Goal: Information Seeking & Learning: Check status

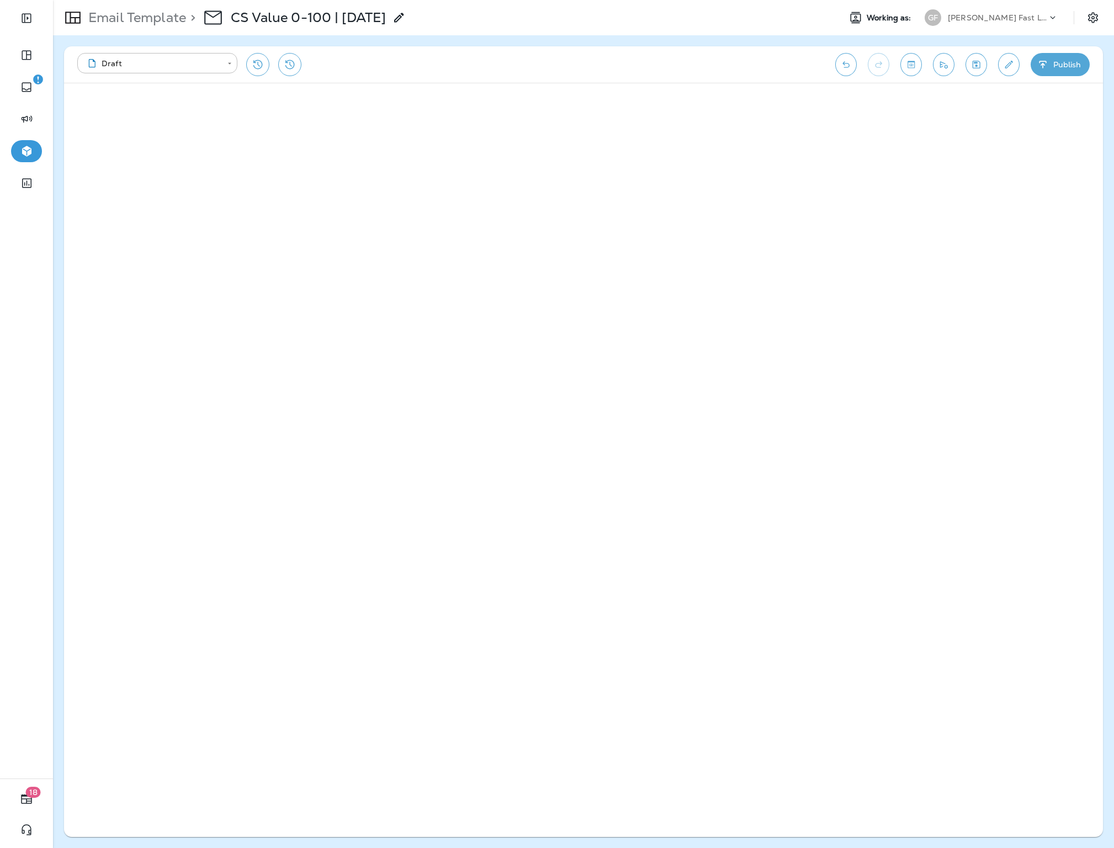
click at [1019, 11] on div "[PERSON_NAME] Fast Lube dba [PERSON_NAME]" at bounding box center [997, 17] width 99 height 17
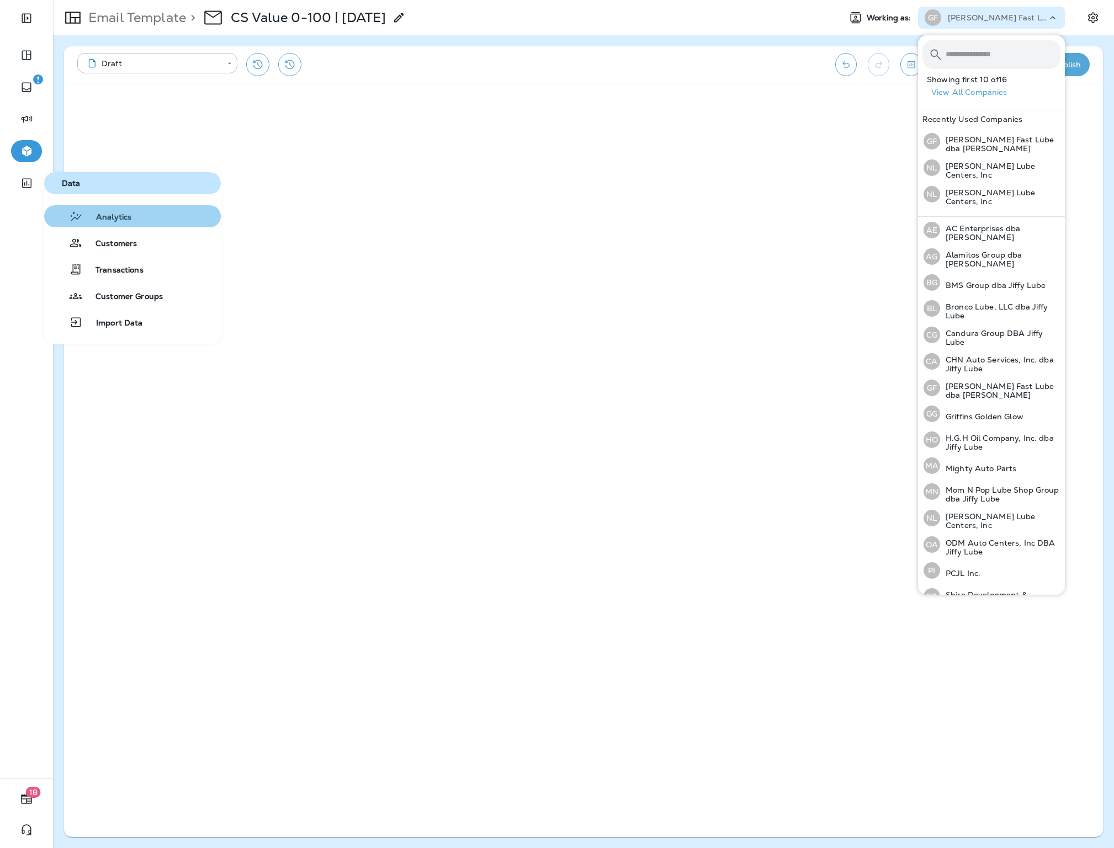
click at [118, 220] on span "Analytics" at bounding box center [107, 217] width 49 height 10
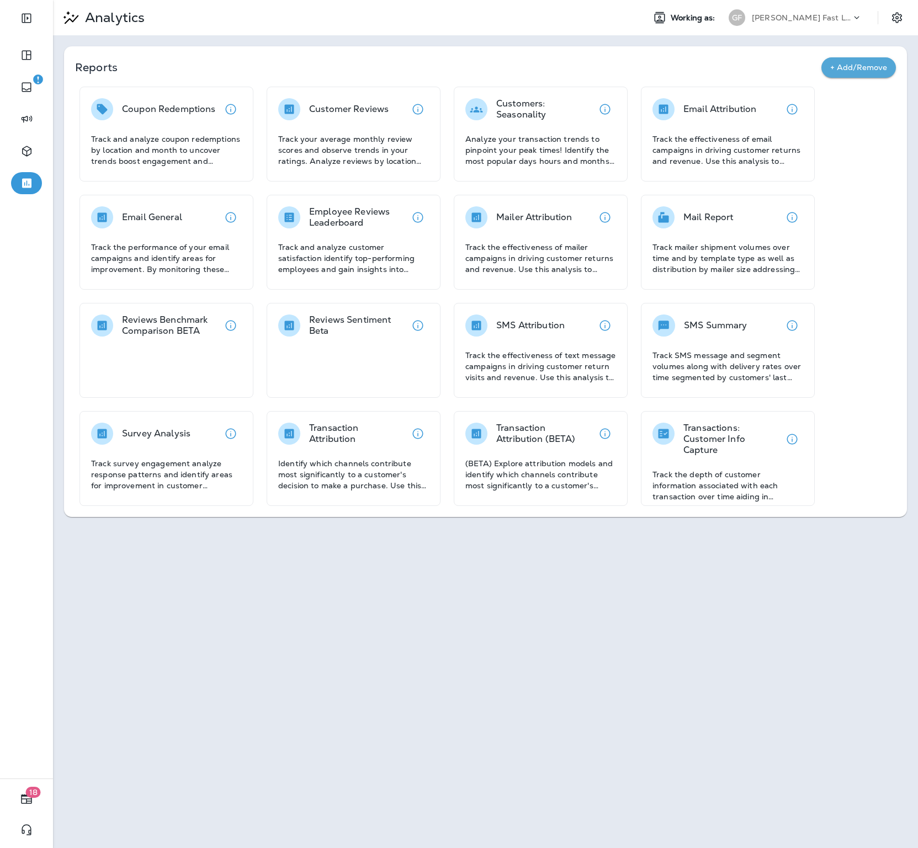
click at [801, 20] on p "[PERSON_NAME] Fast Lube dba [PERSON_NAME]" at bounding box center [801, 17] width 99 height 9
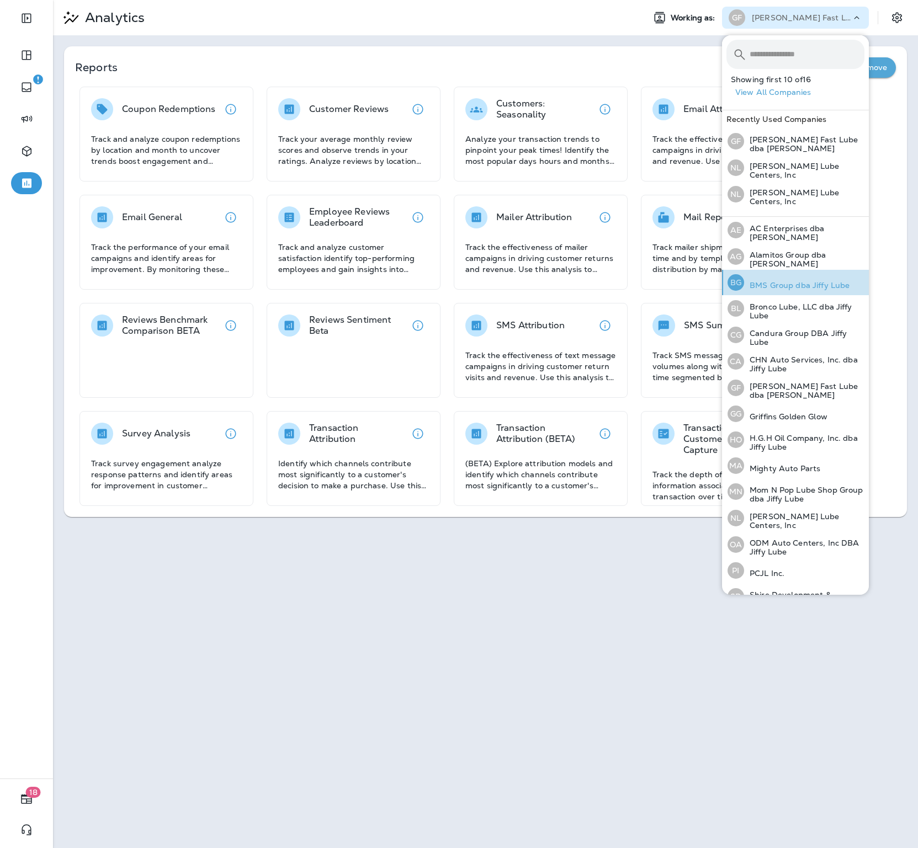
click at [774, 281] on p "BMS Group dba Jiffy Lube" at bounding box center [796, 285] width 105 height 9
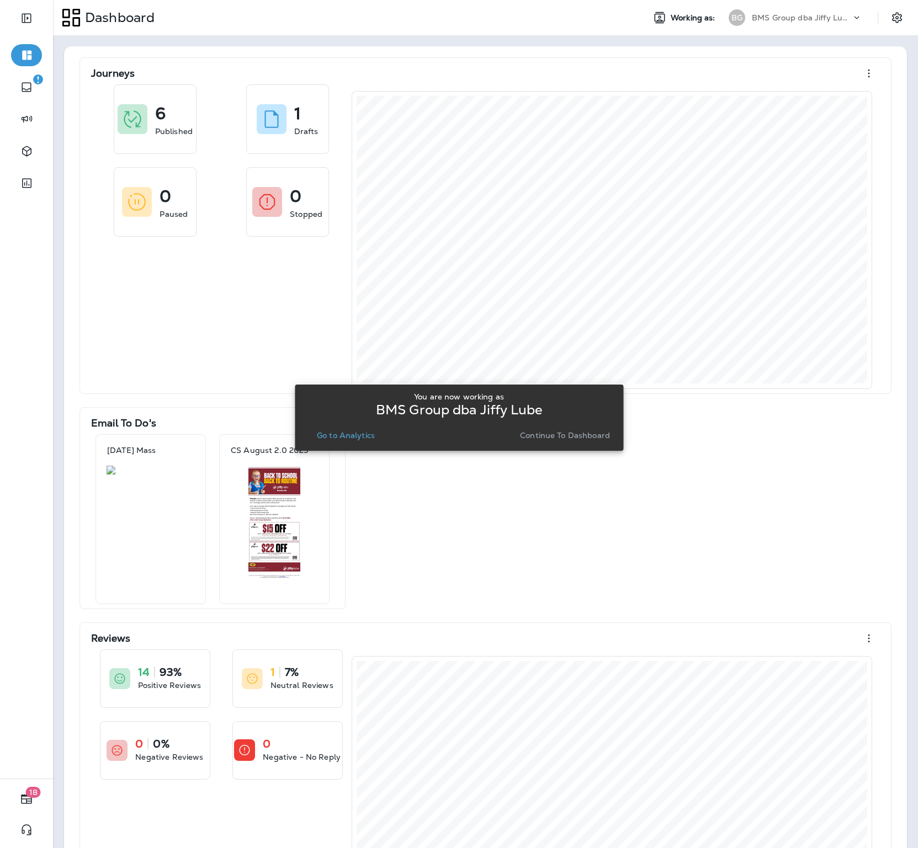
click at [350, 434] on p "Go to Analytics" at bounding box center [346, 435] width 58 height 9
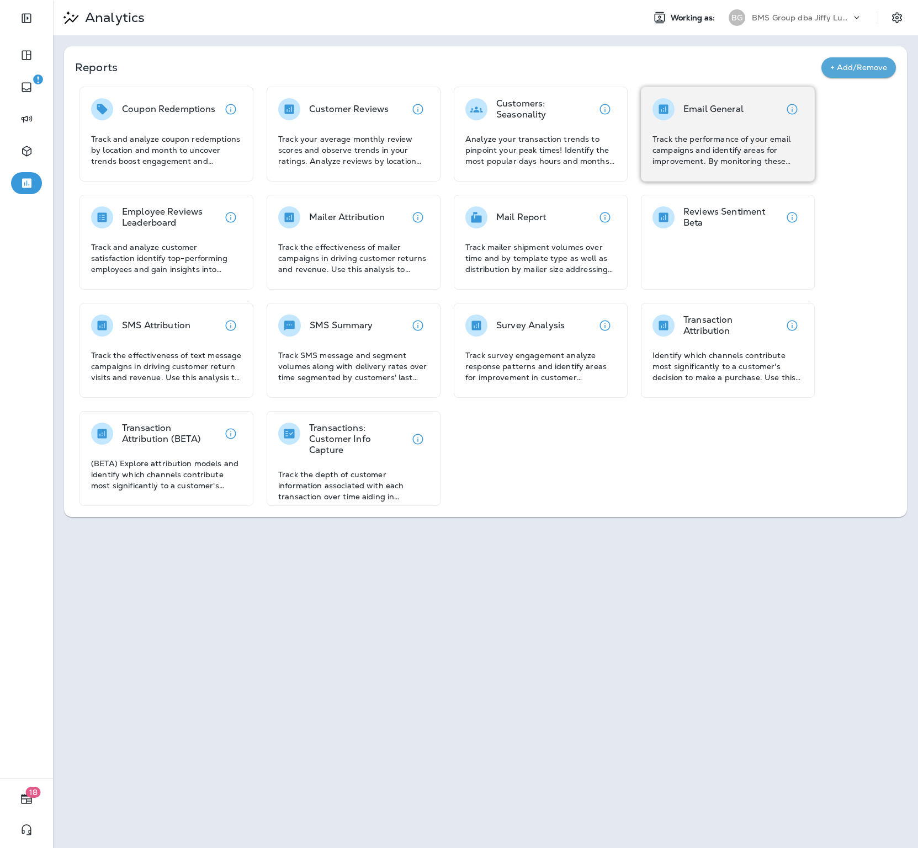
click at [657, 140] on p "Track the performance of your email campaigns and identify areas for improvemen…" at bounding box center [727, 150] width 151 height 33
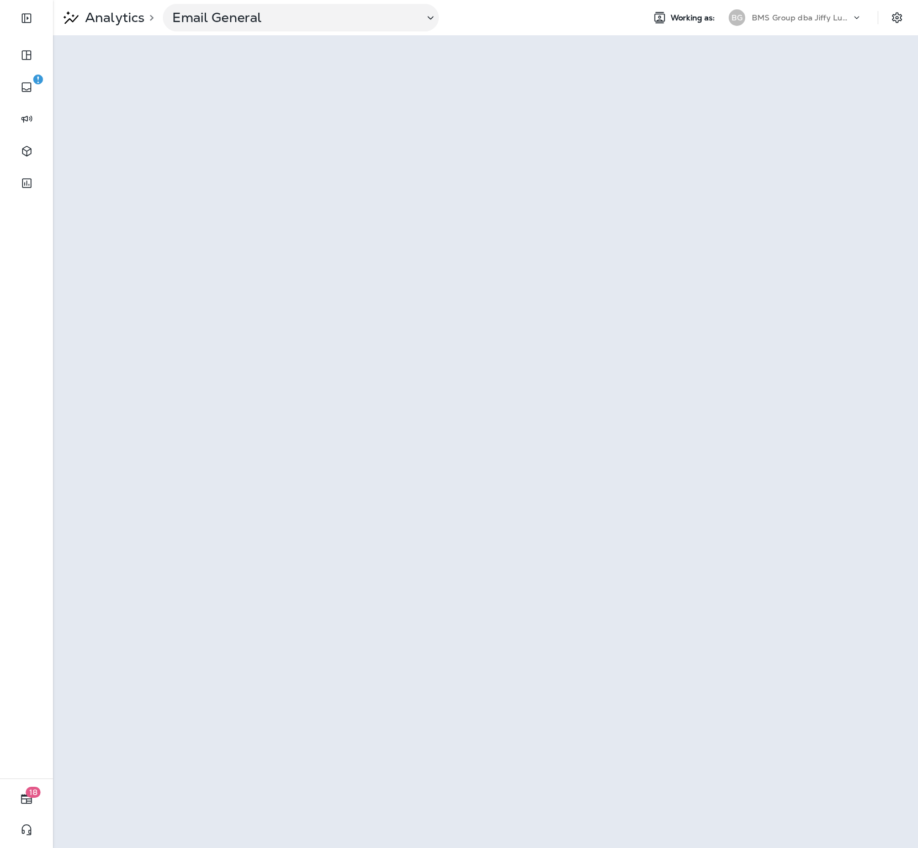
click at [794, 17] on p "BMS Group dba Jiffy Lube" at bounding box center [801, 17] width 99 height 9
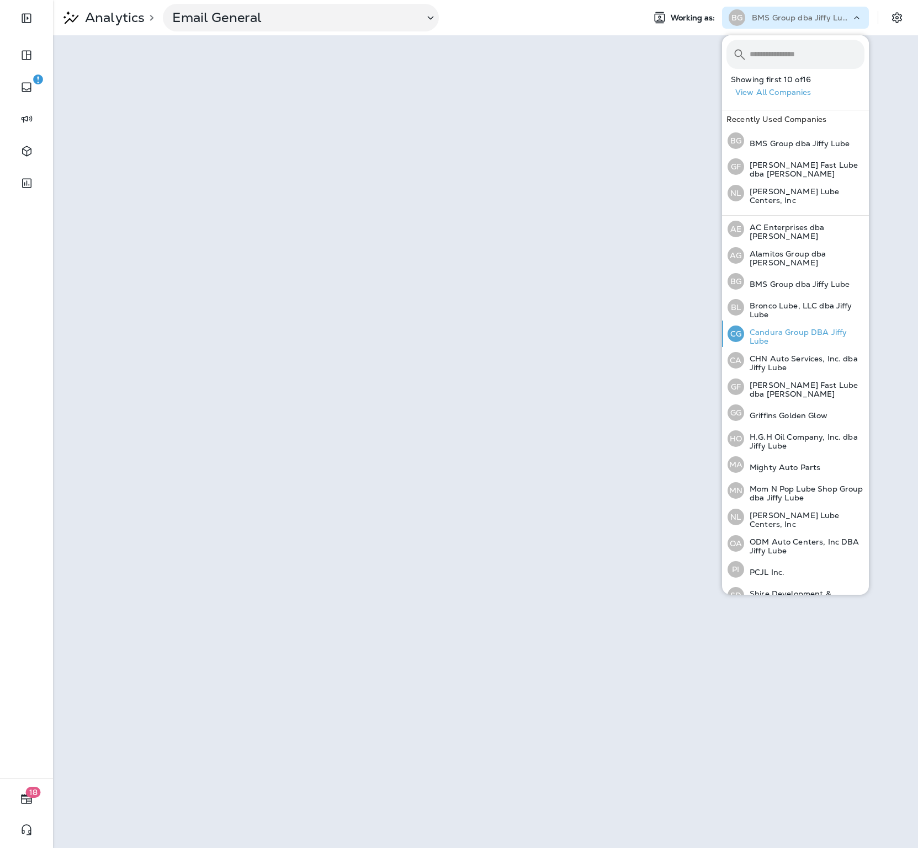
click at [796, 328] on p "Candura Group DBA Jiffy Lube" at bounding box center [804, 337] width 120 height 18
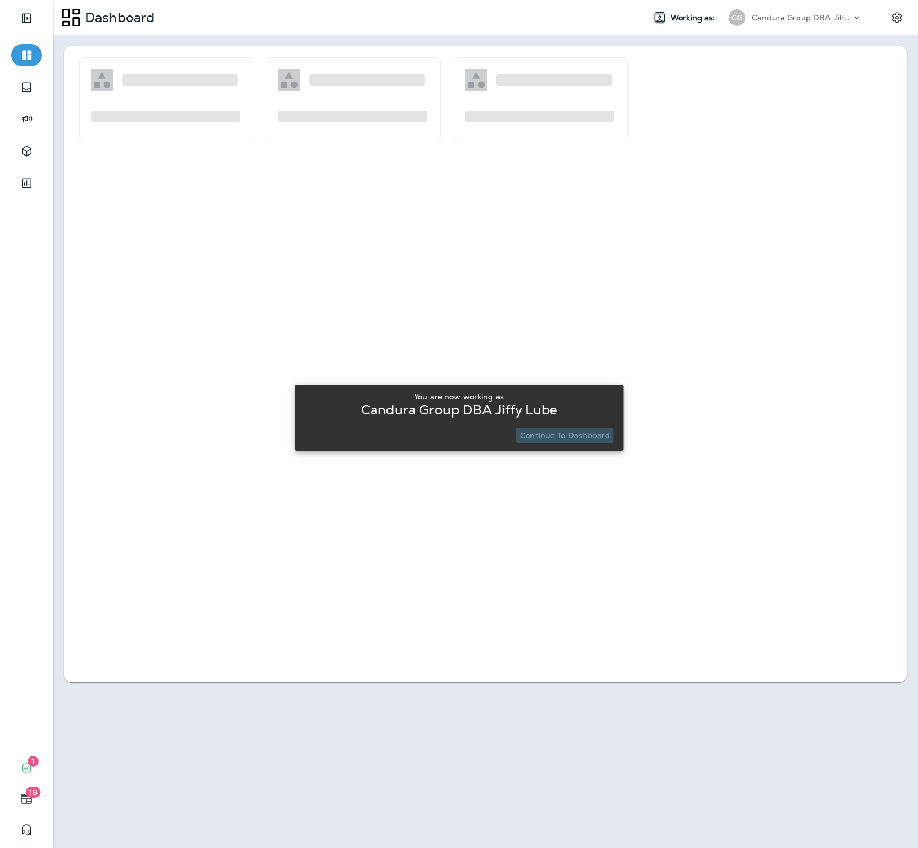
click at [547, 434] on p "Continue to Dashboard" at bounding box center [565, 435] width 90 height 9
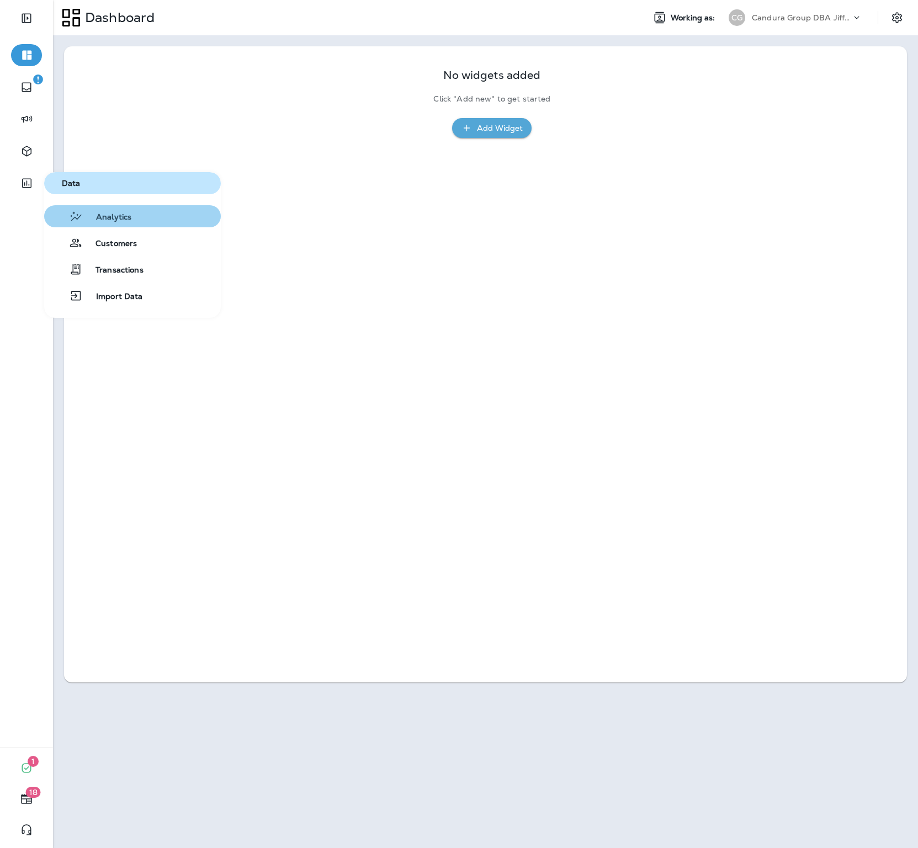
click at [90, 217] on span "Analytics" at bounding box center [107, 217] width 49 height 10
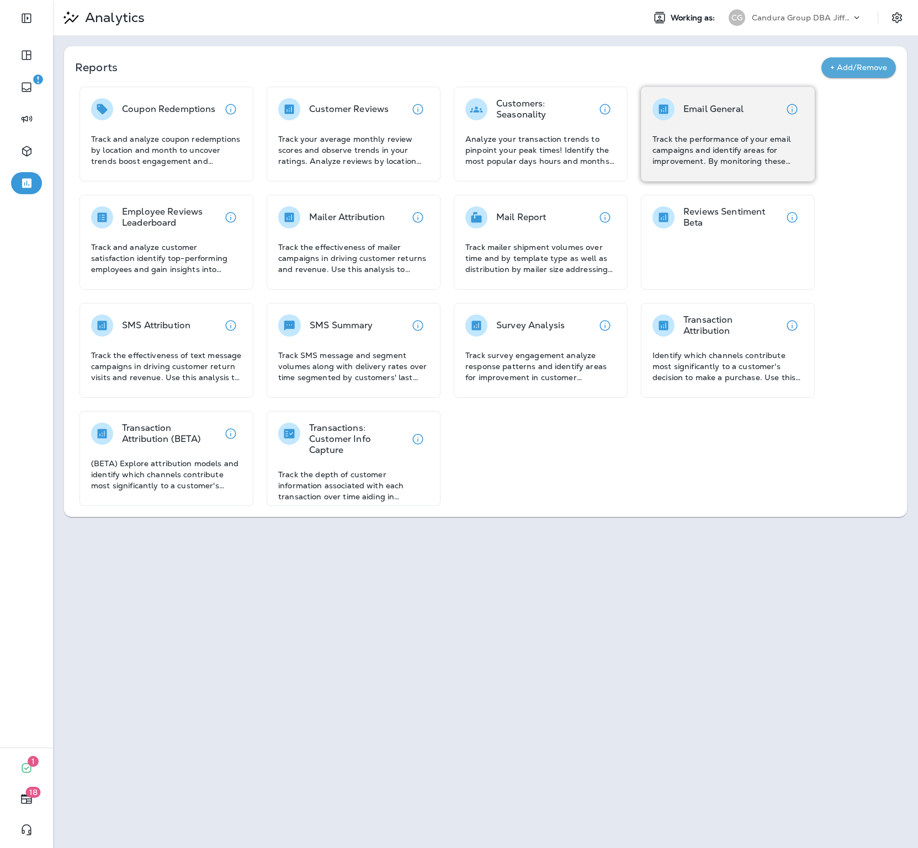
click at [727, 153] on p "Track the performance of your email campaigns and identify areas for improvemen…" at bounding box center [727, 150] width 151 height 33
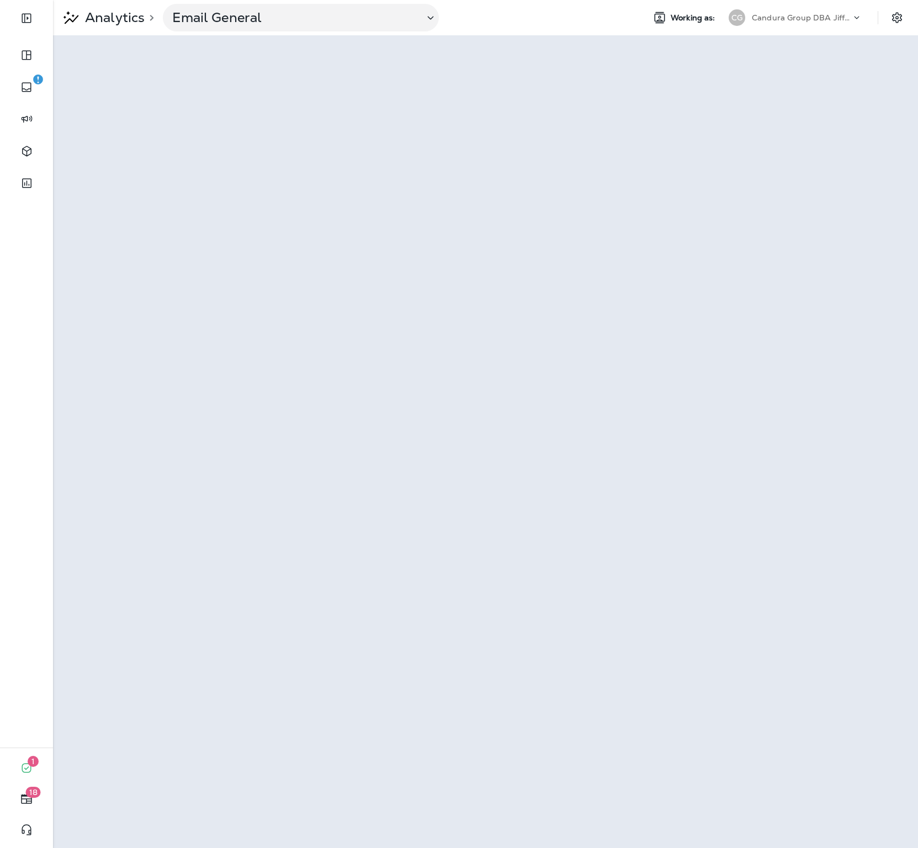
click at [831, 12] on div "Candura Group DBA Jiffy Lube" at bounding box center [801, 17] width 99 height 17
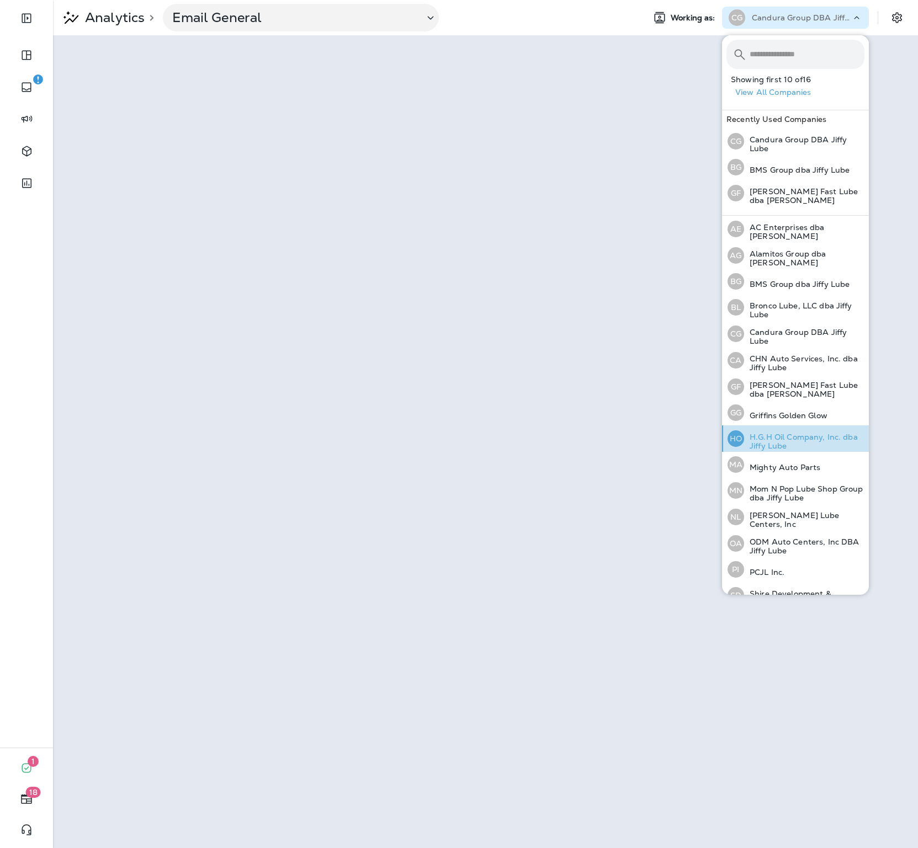
click at [800, 428] on div "HO H.G.H Oil Company, Inc. dba Jiffy Lube" at bounding box center [796, 438] width 146 height 26
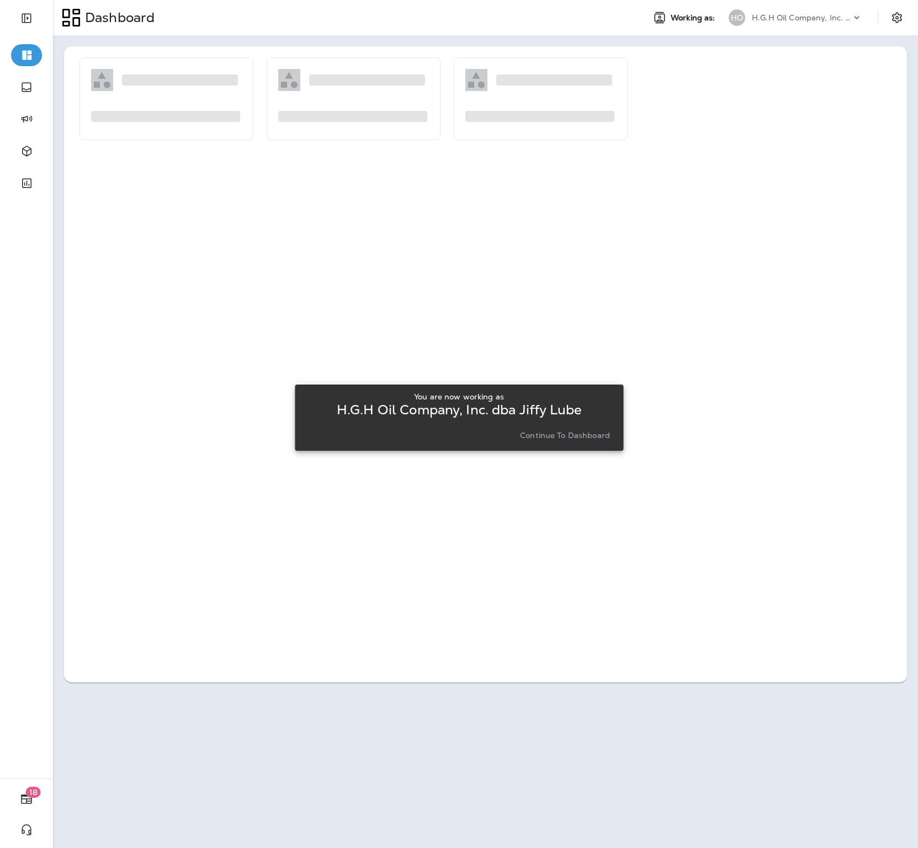
click at [581, 428] on button "Continue to Dashboard" at bounding box center [564, 435] width 99 height 15
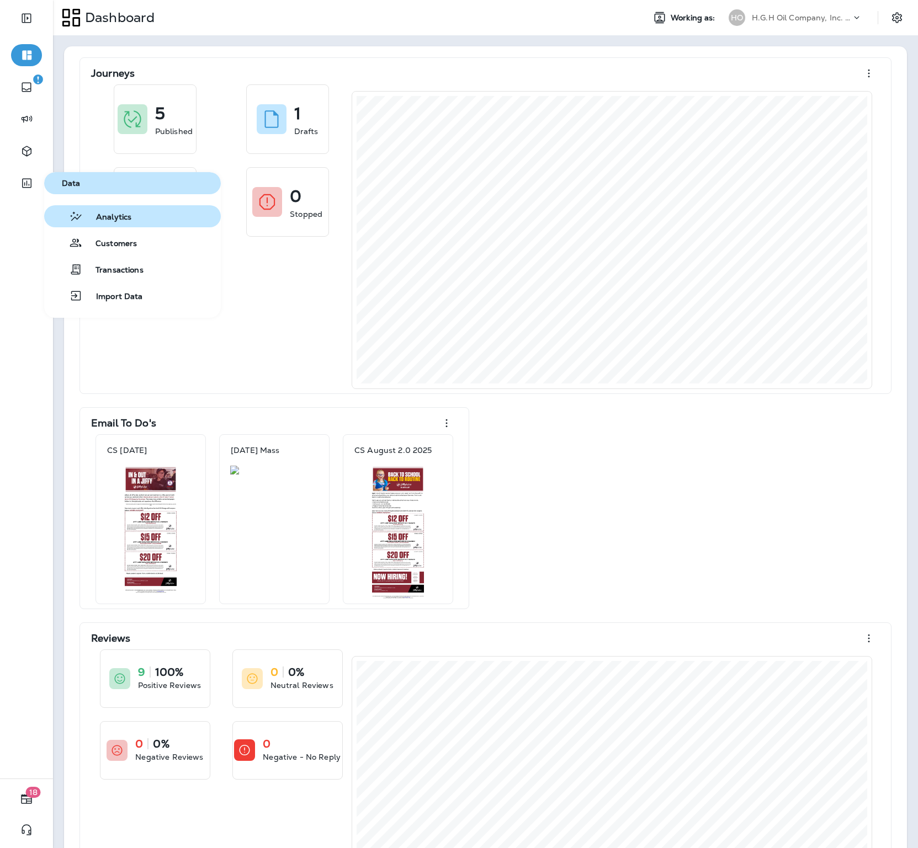
click at [111, 212] on span "Analytics" at bounding box center [107, 217] width 49 height 10
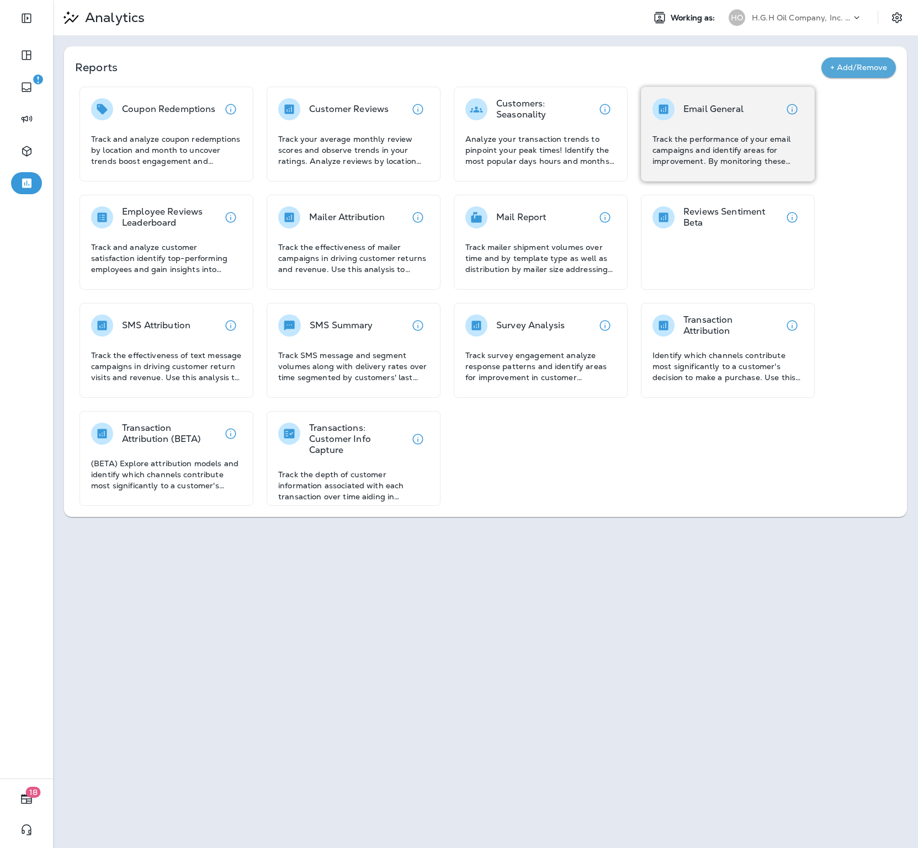
click at [699, 119] on div "Email General" at bounding box center [713, 109] width 60 height 22
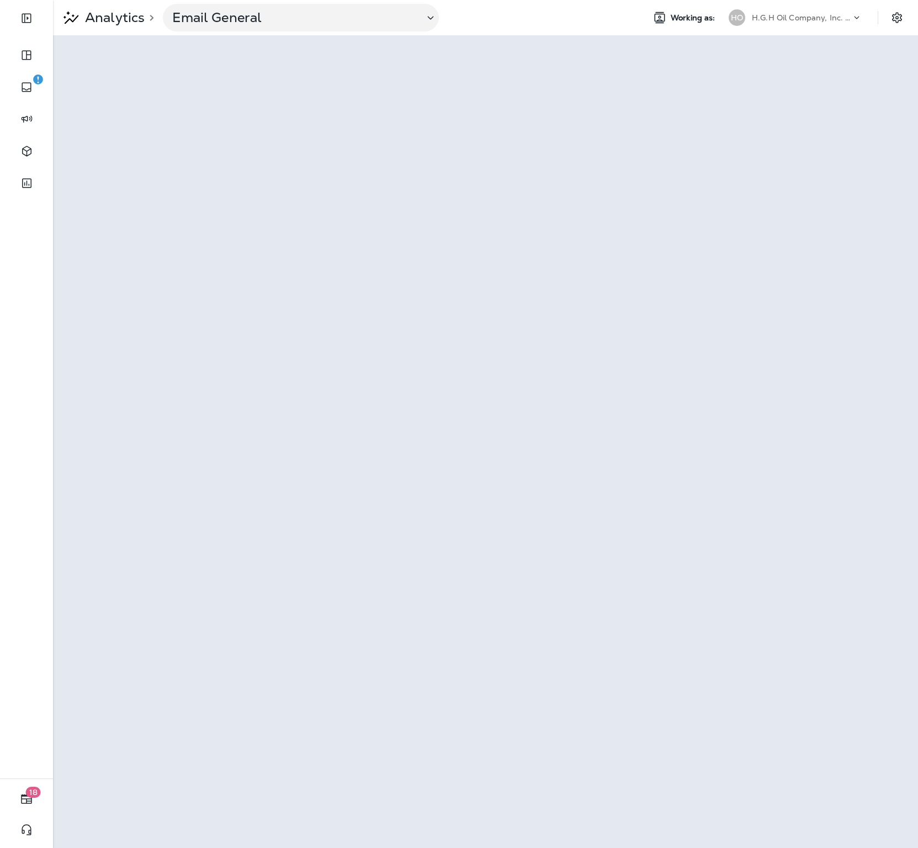
click at [778, 12] on div "H.G.H Oil Company, Inc. dba Jiffy Lube" at bounding box center [801, 17] width 99 height 17
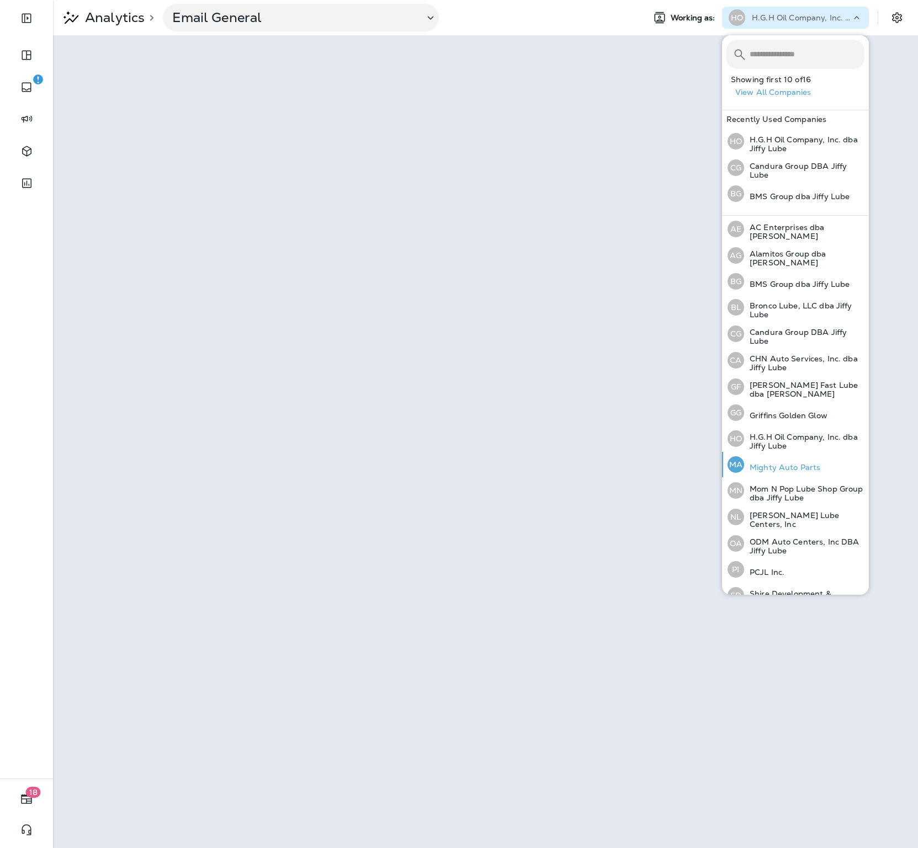
scroll to position [40, 0]
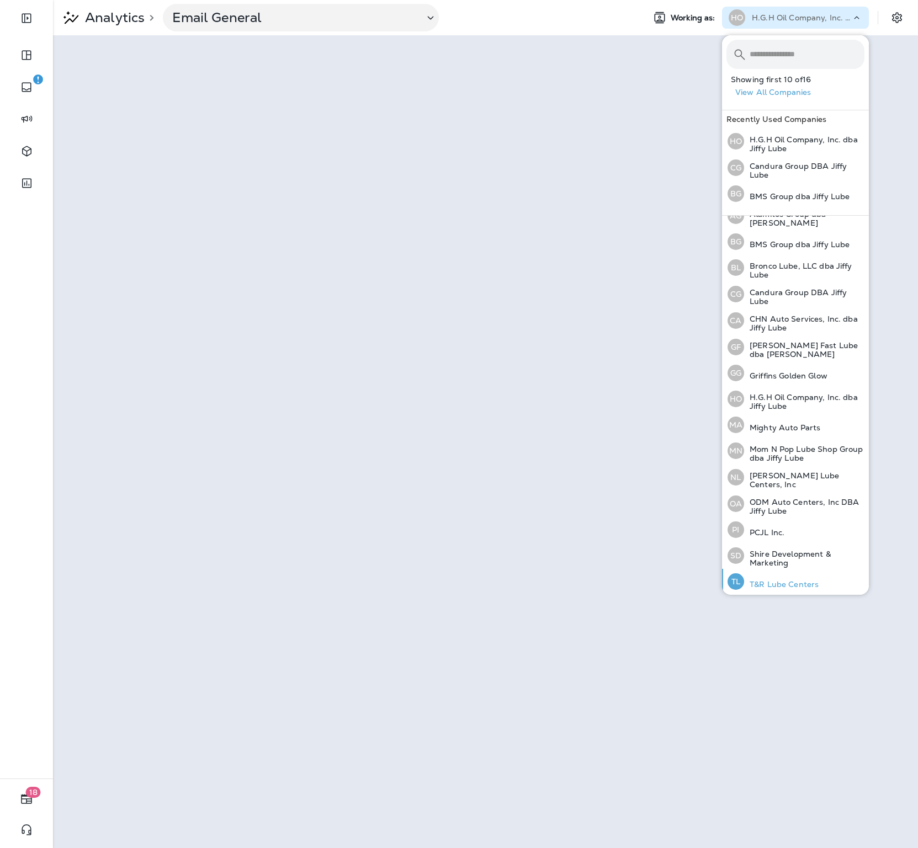
click at [773, 572] on div "TL T&R Lube Centers" at bounding box center [773, 581] width 100 height 25
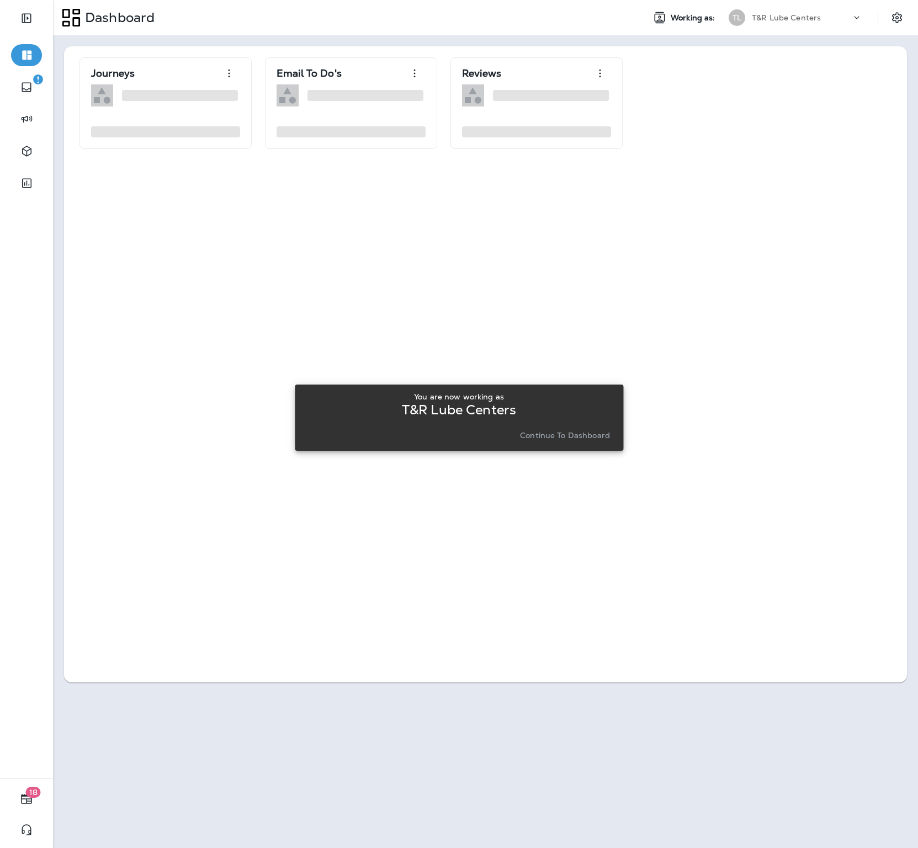
click at [550, 438] on p "Continue to Dashboard" at bounding box center [565, 435] width 90 height 9
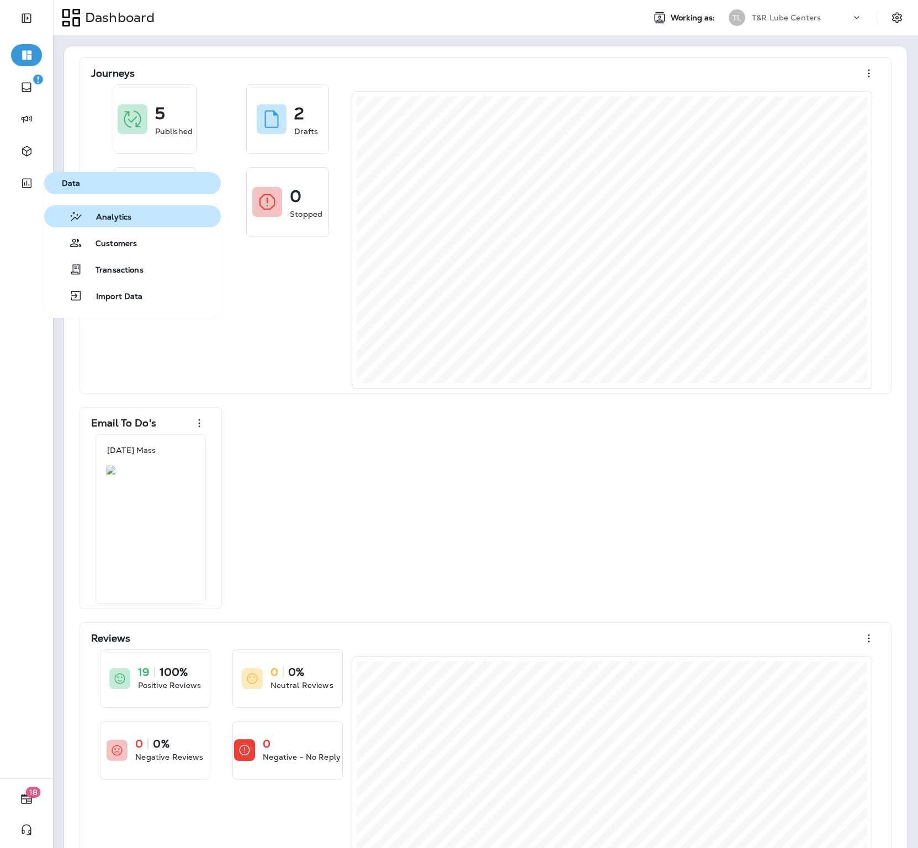
click at [98, 215] on span "Analytics" at bounding box center [107, 217] width 49 height 10
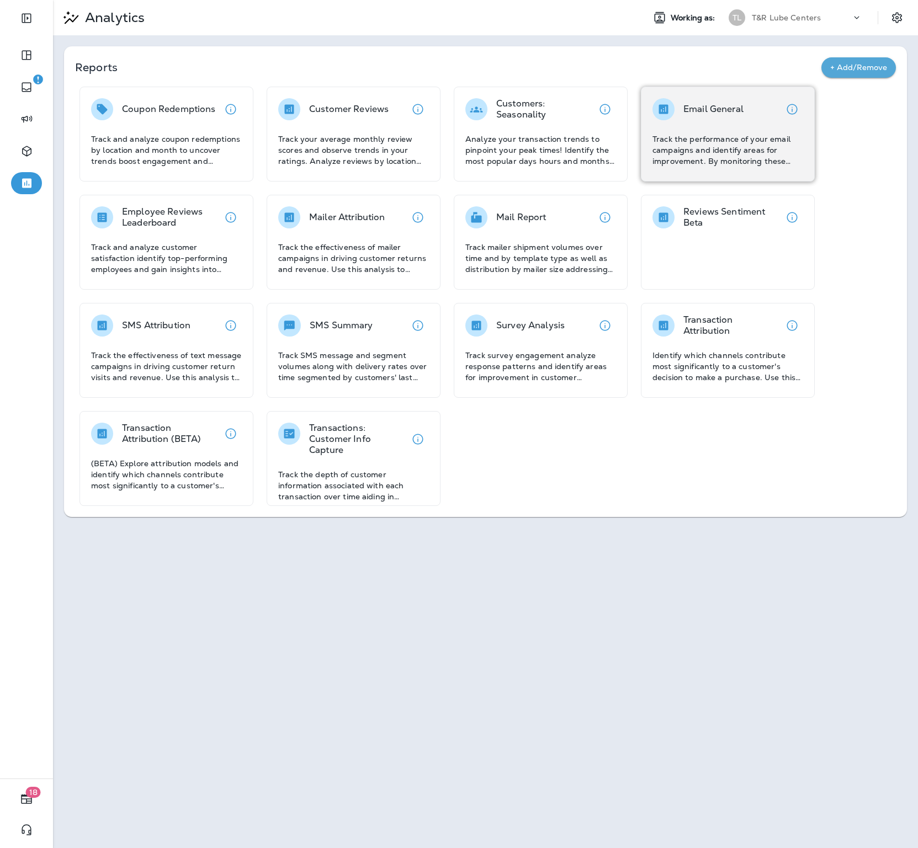
click at [703, 159] on p "Track the performance of your email campaigns and identify areas for improvemen…" at bounding box center [727, 150] width 151 height 33
